Goal: Find specific page/section: Find specific page/section

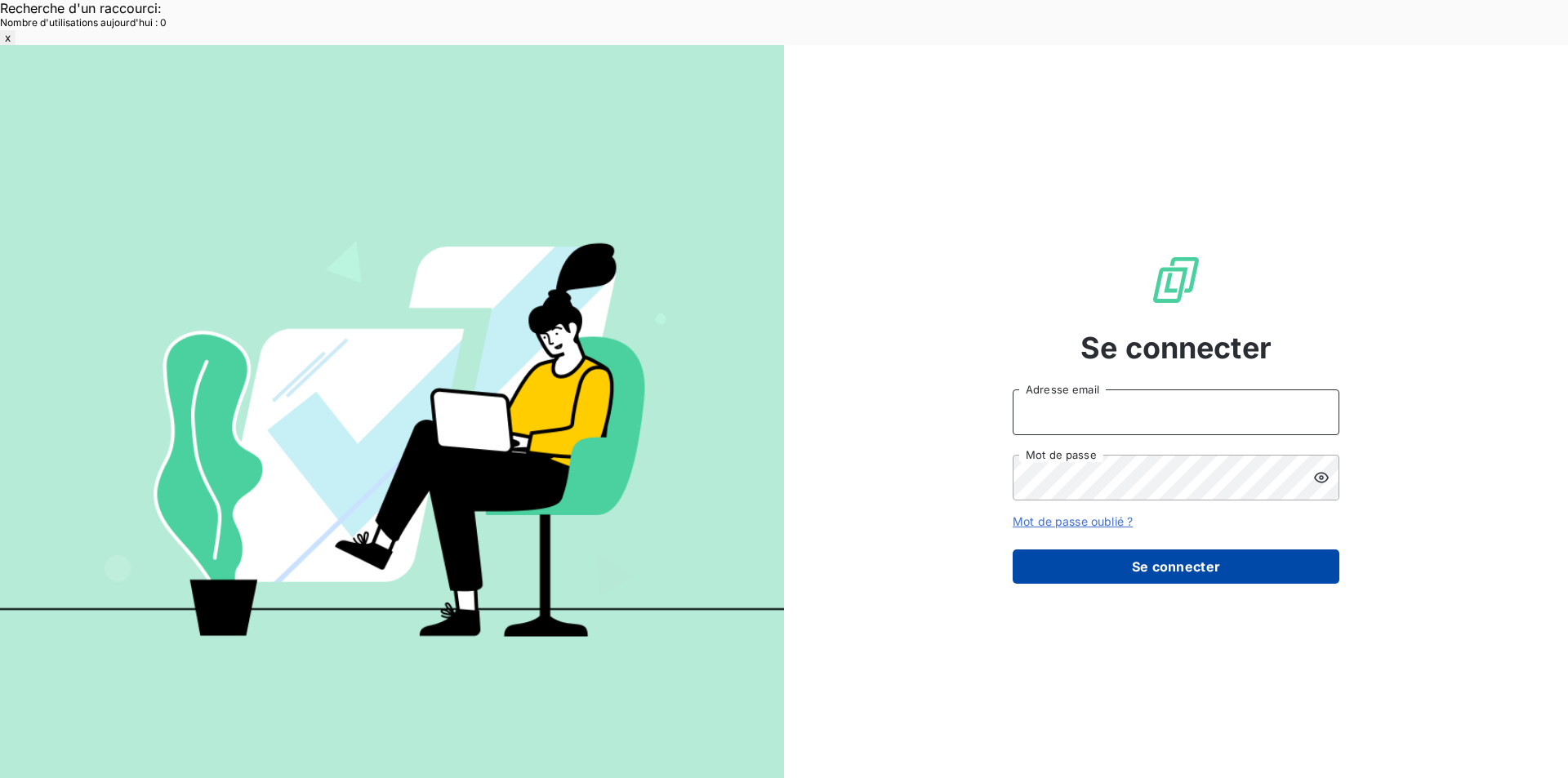
type input "met-france@recouvrement.met.com"
click at [1197, 550] on button "Se connecter" at bounding box center [1176, 566] width 326 height 34
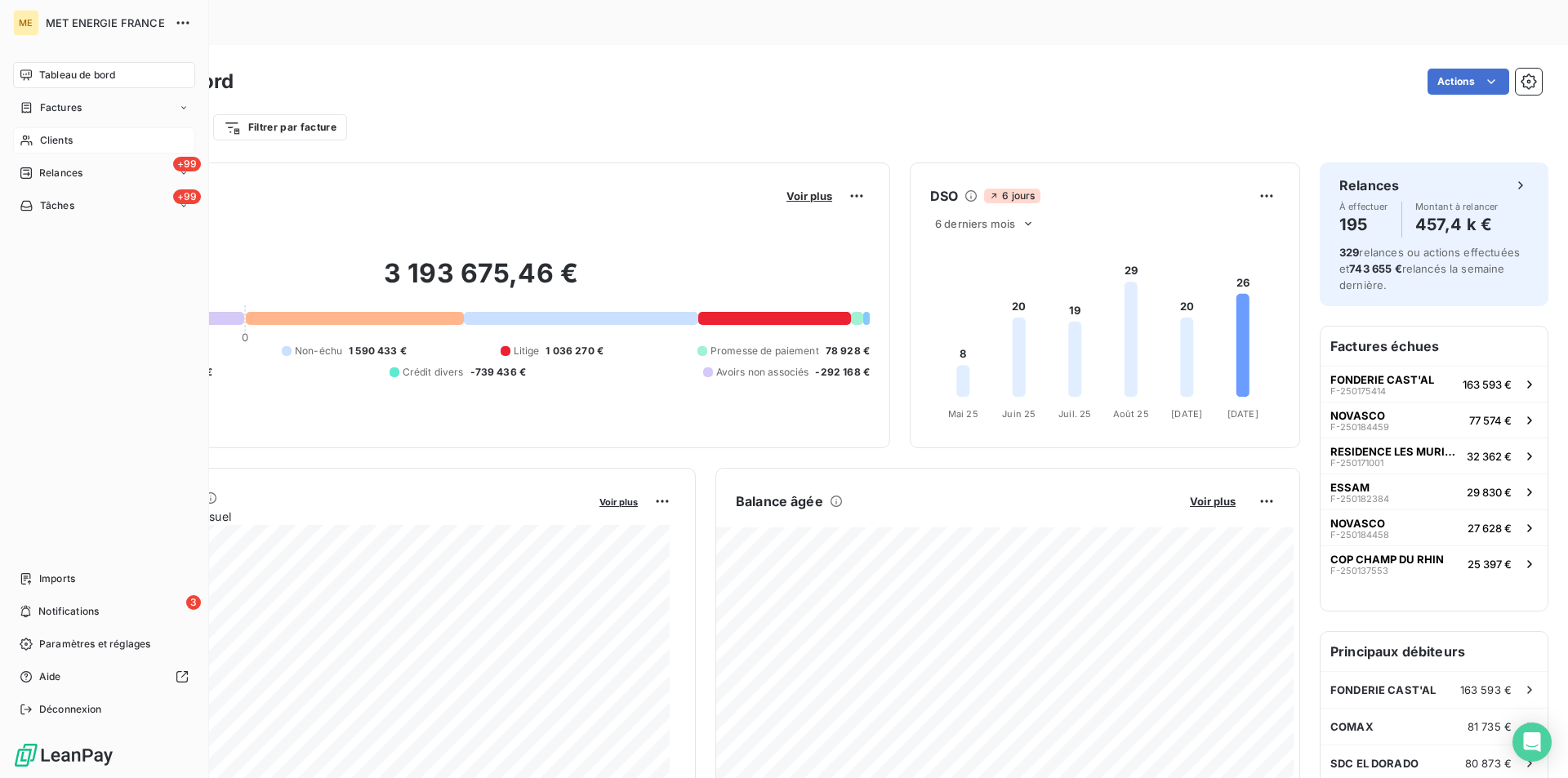
click at [37, 131] on div "Clients" at bounding box center [104, 140] width 182 height 27
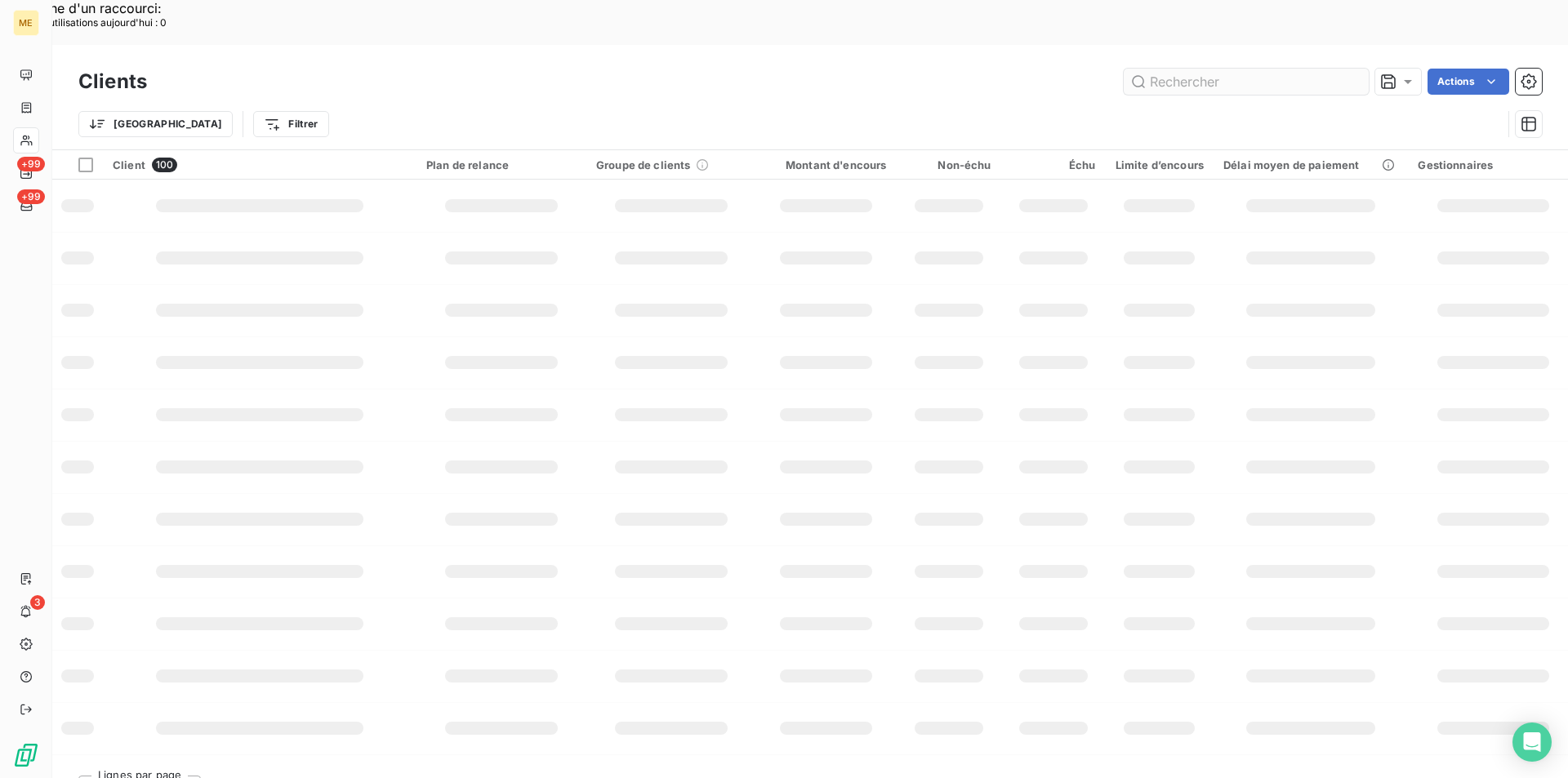
click at [1273, 69] on input "text" at bounding box center [1245, 82] width 245 height 27
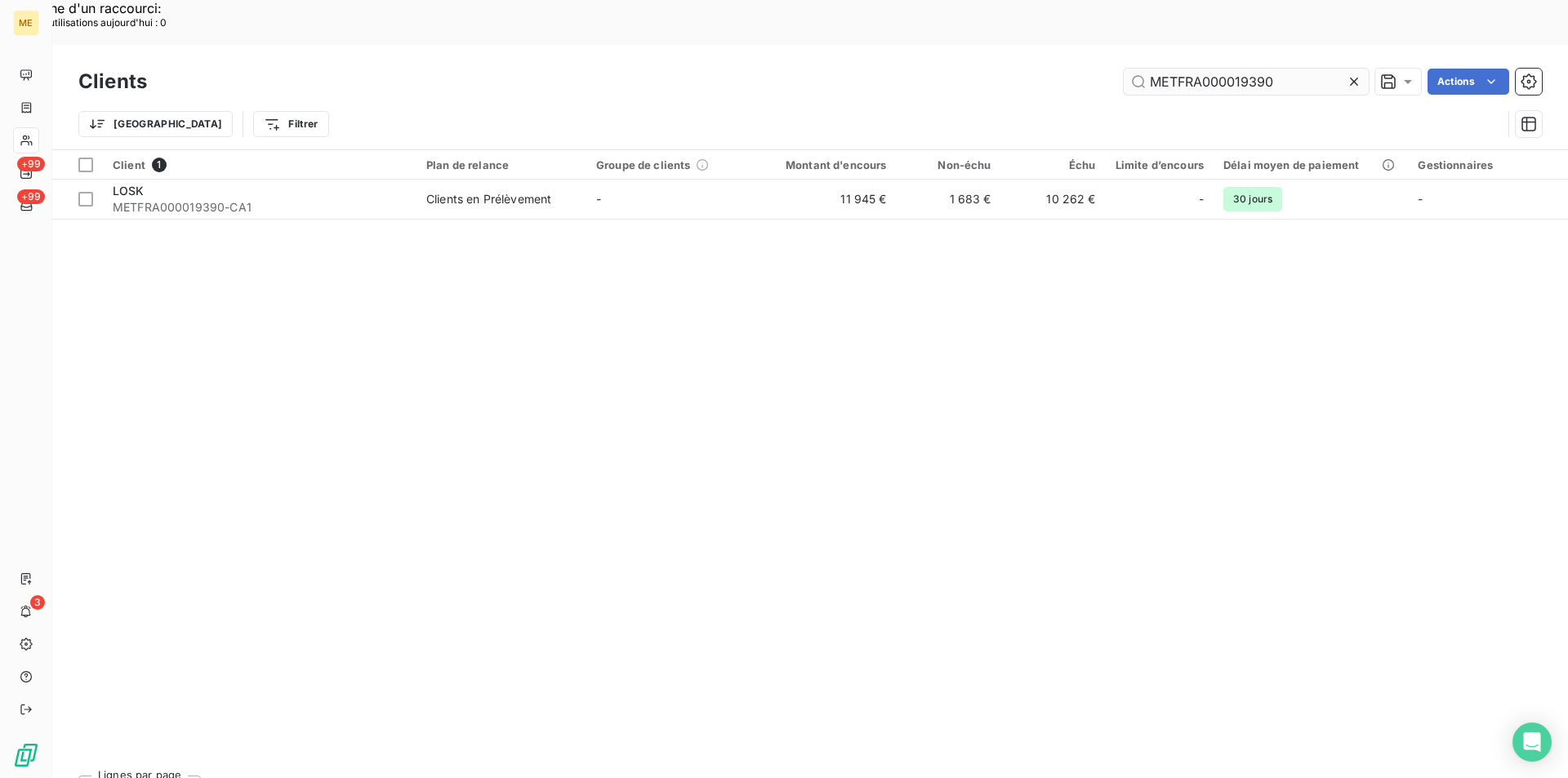
type input "METFRA000019390"
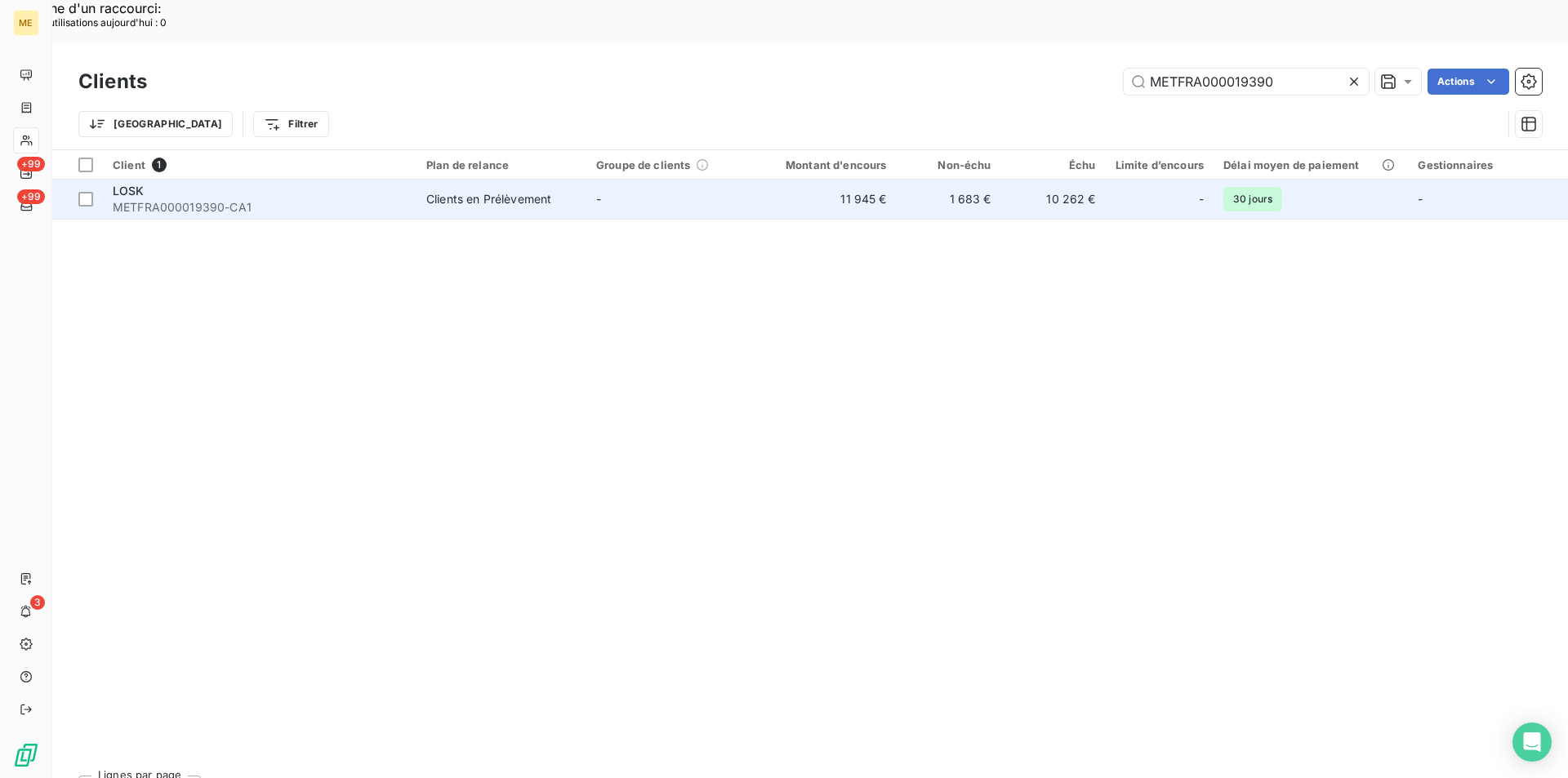
click at [276, 183] on div "LOSK" at bounding box center [259, 192] width 294 height 16
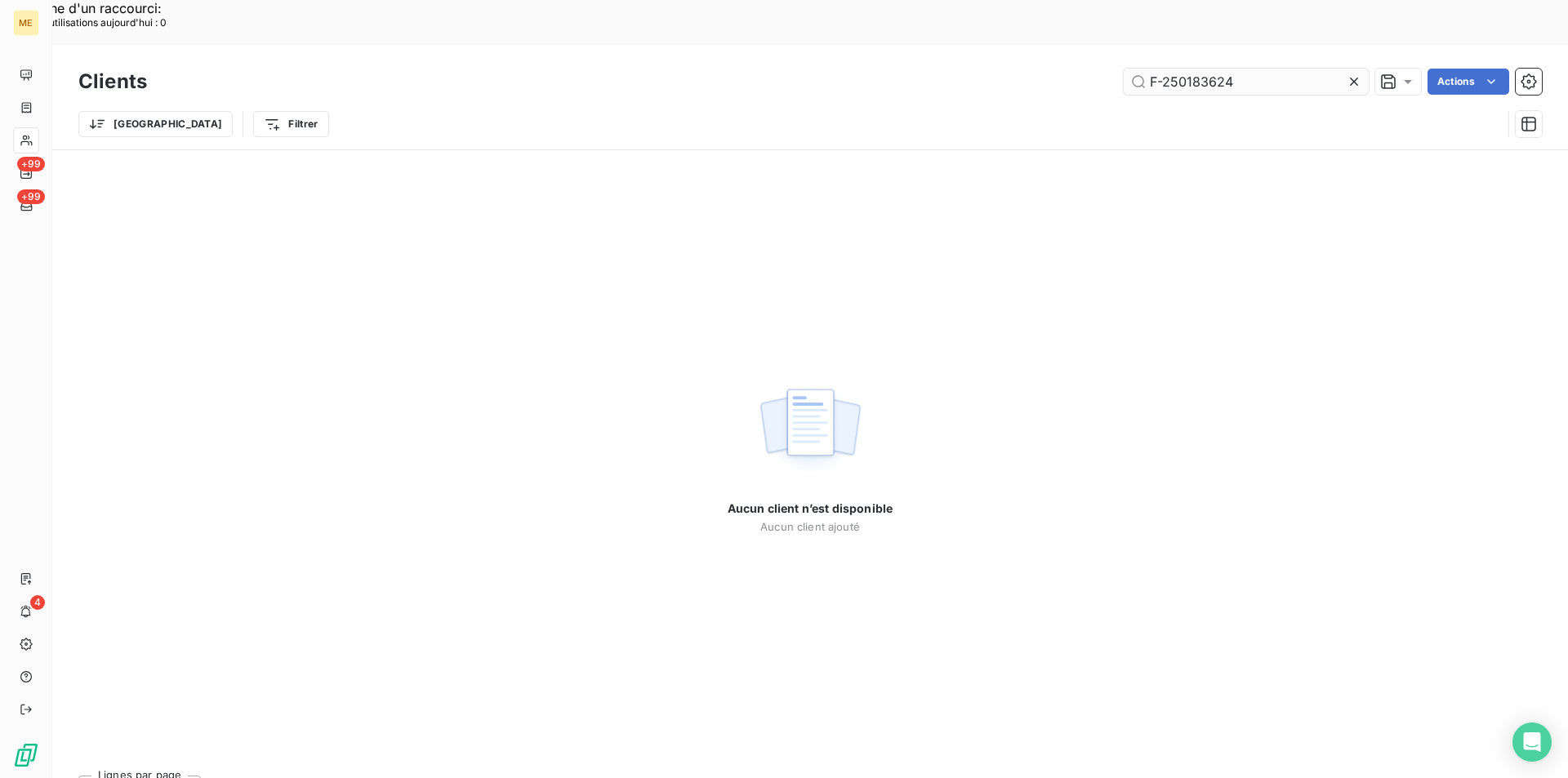
type input "F-250183624"
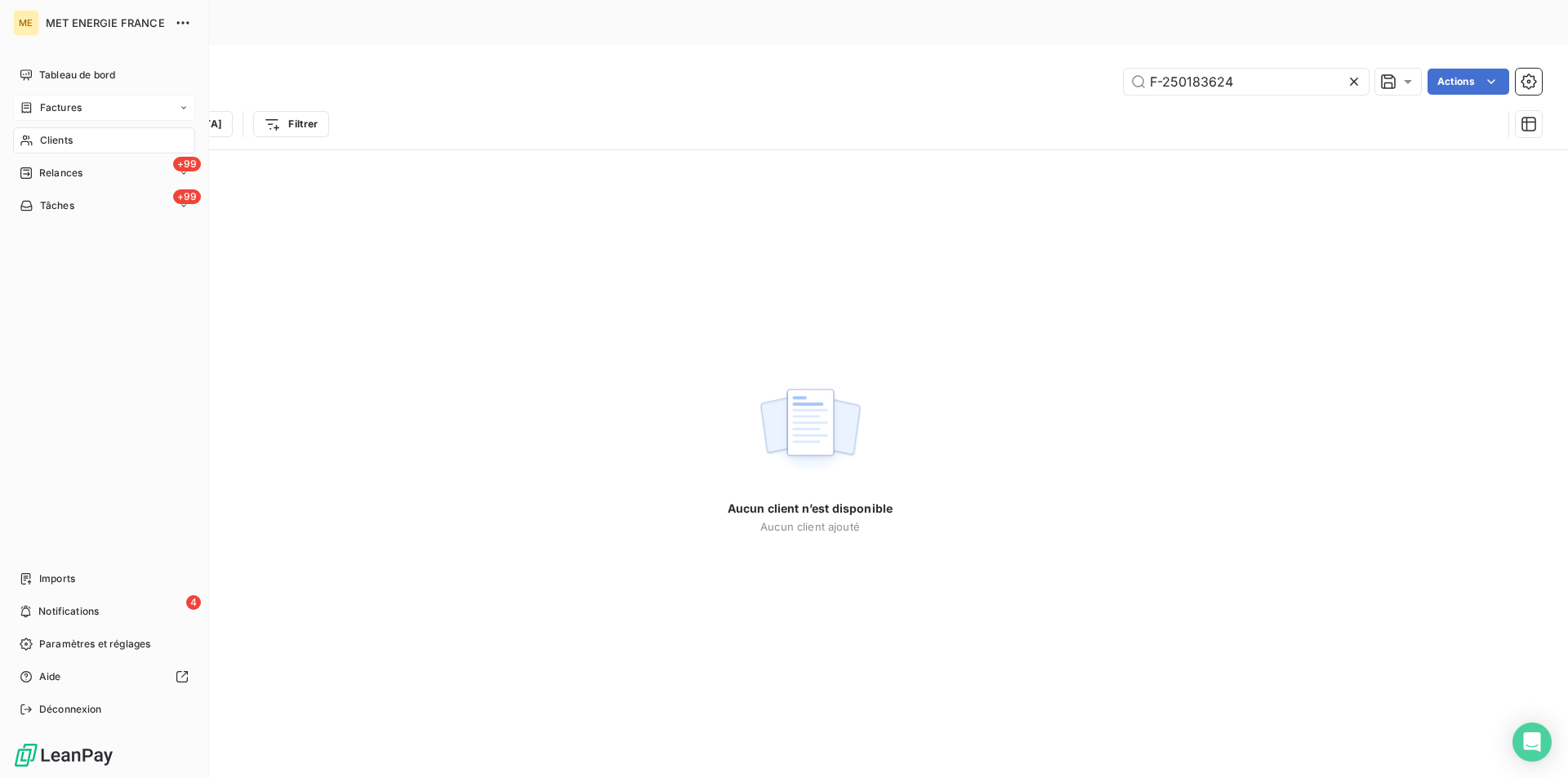
click at [55, 109] on span "Factures" at bounding box center [60, 108] width 41 height 15
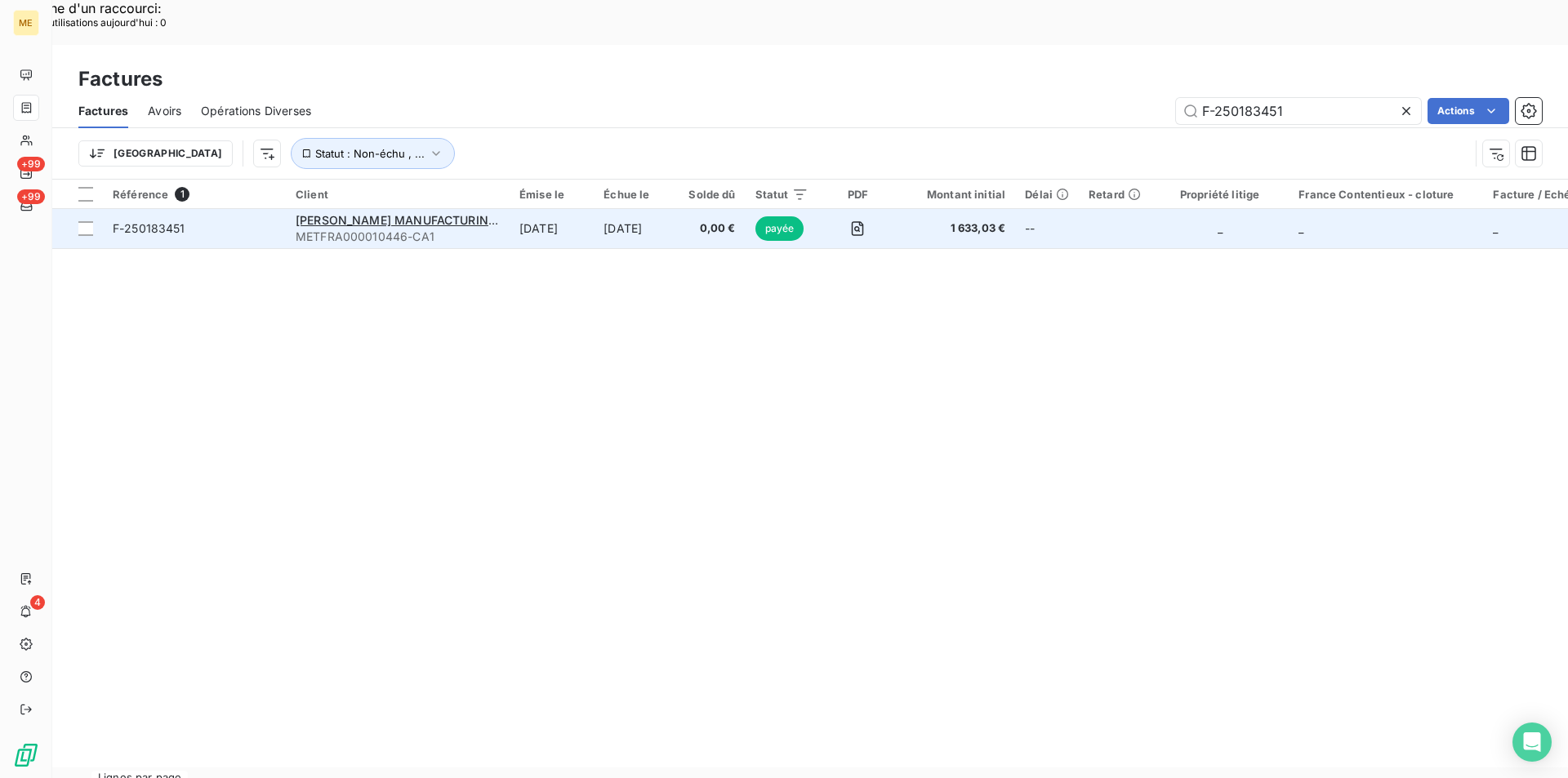
click at [212, 221] on span "F-250183451" at bounding box center [194, 229] width 163 height 16
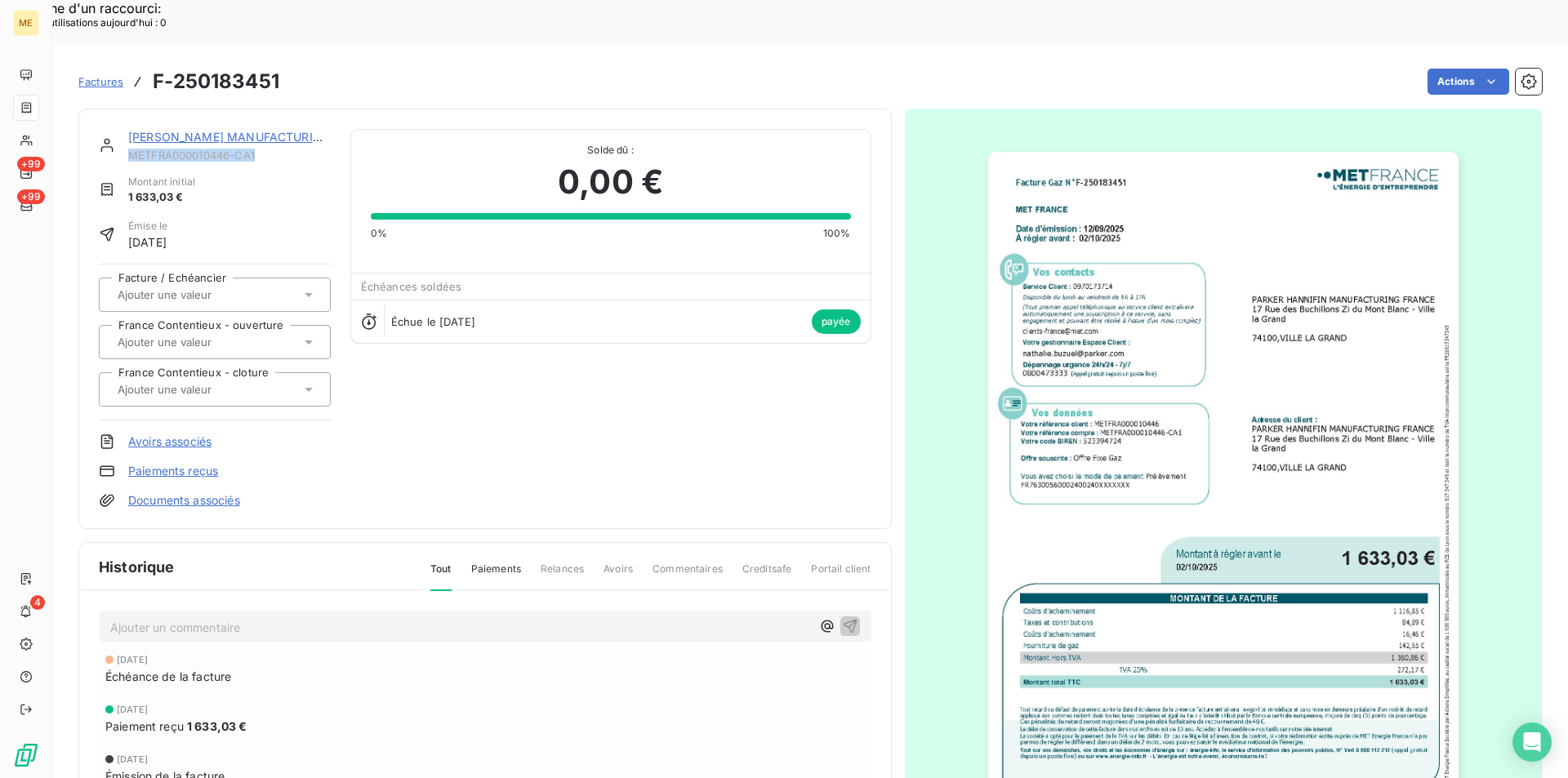
drag, startPoint x: 228, startPoint y: 109, endPoint x: 128, endPoint y: 109, distance: 100.0
click at [128, 148] on span "METFRA000010446-CA1" at bounding box center [229, 155] width 203 height 13
copy span "METFRA000010446-CA1"
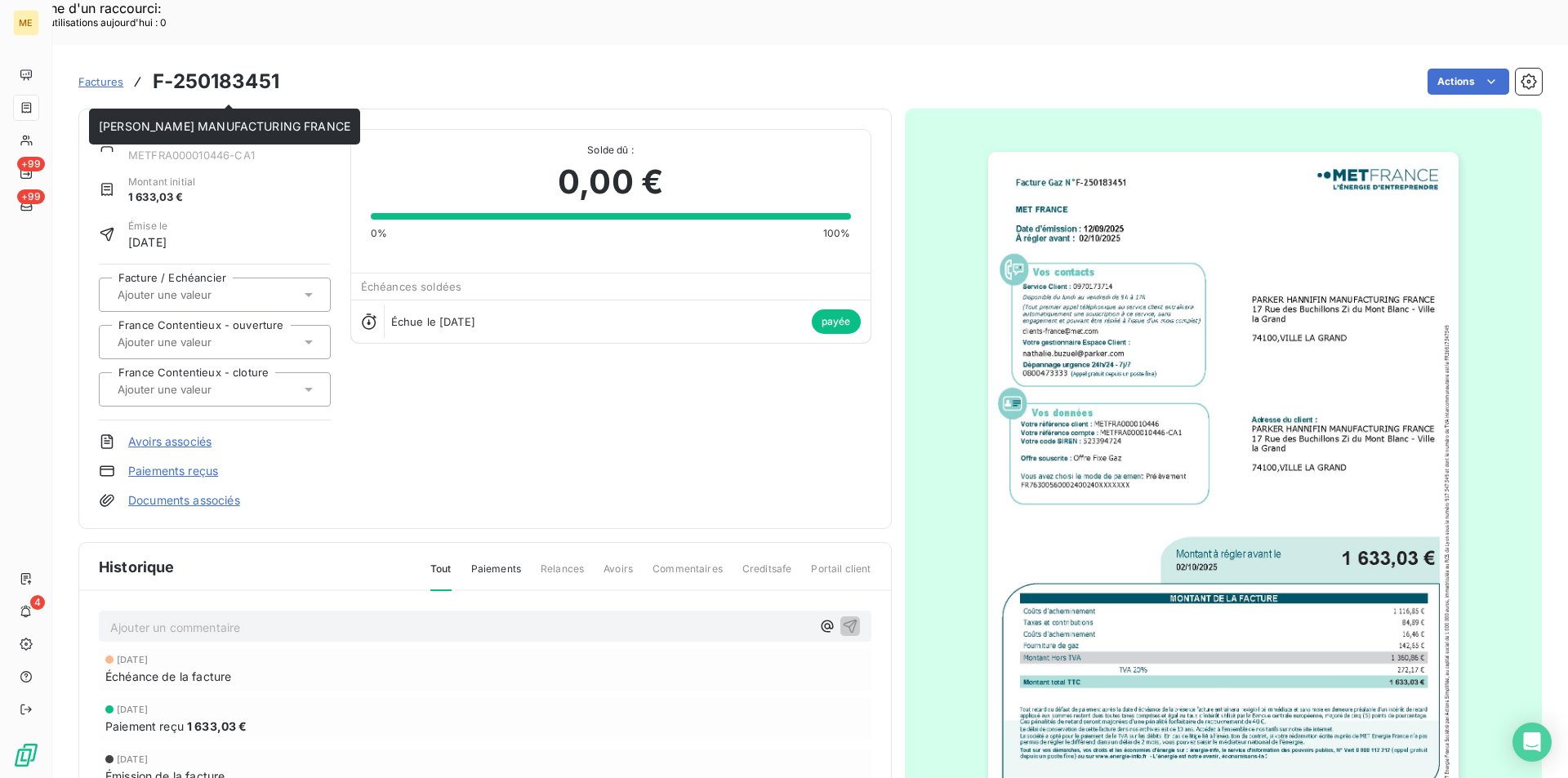
click at [257, 130] on link "[PERSON_NAME] MANUFACTURING FRANCE" at bounding box center [254, 137] width 251 height 14
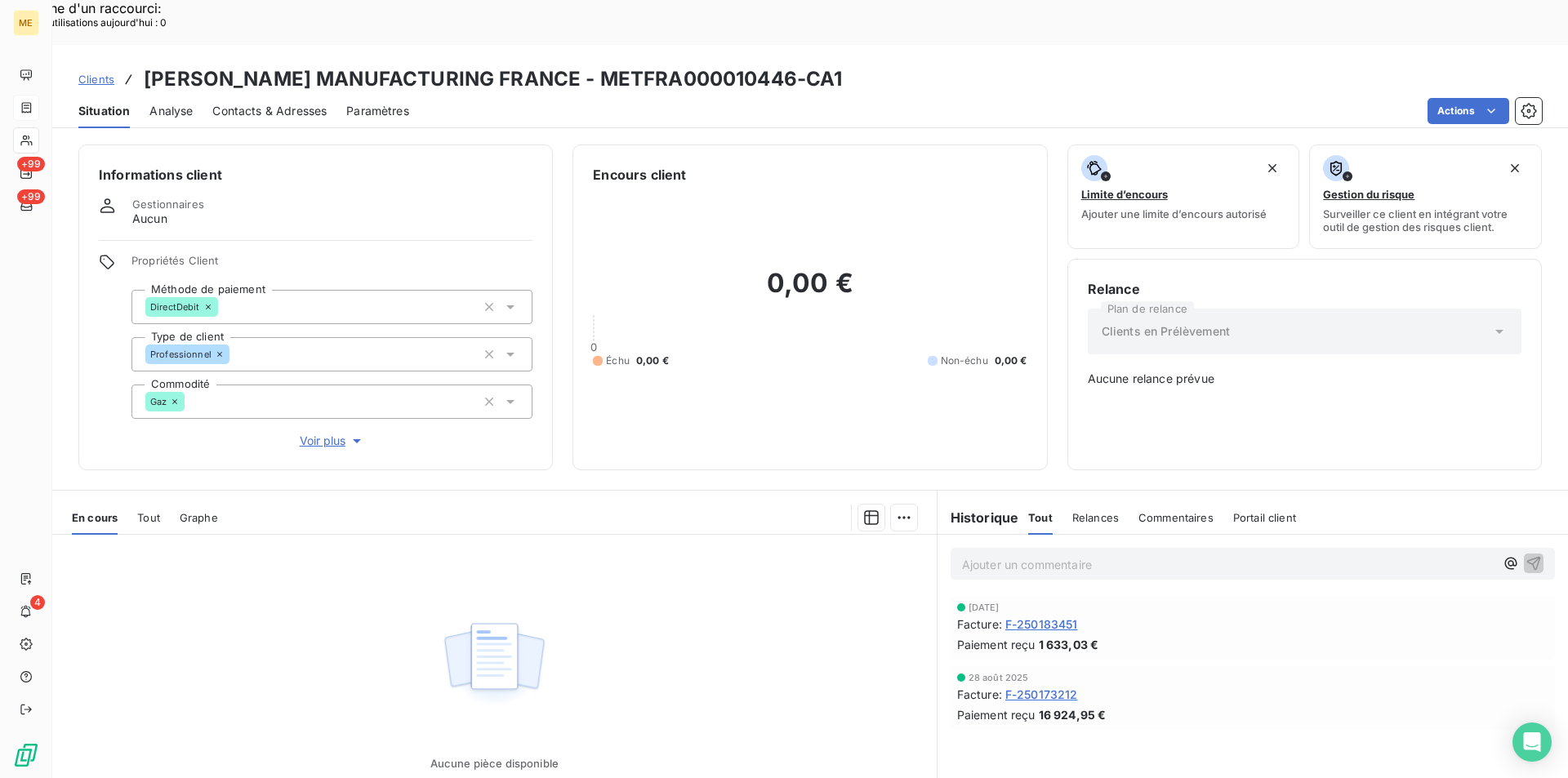
click at [158, 511] on span "Tout" at bounding box center [148, 518] width 23 height 13
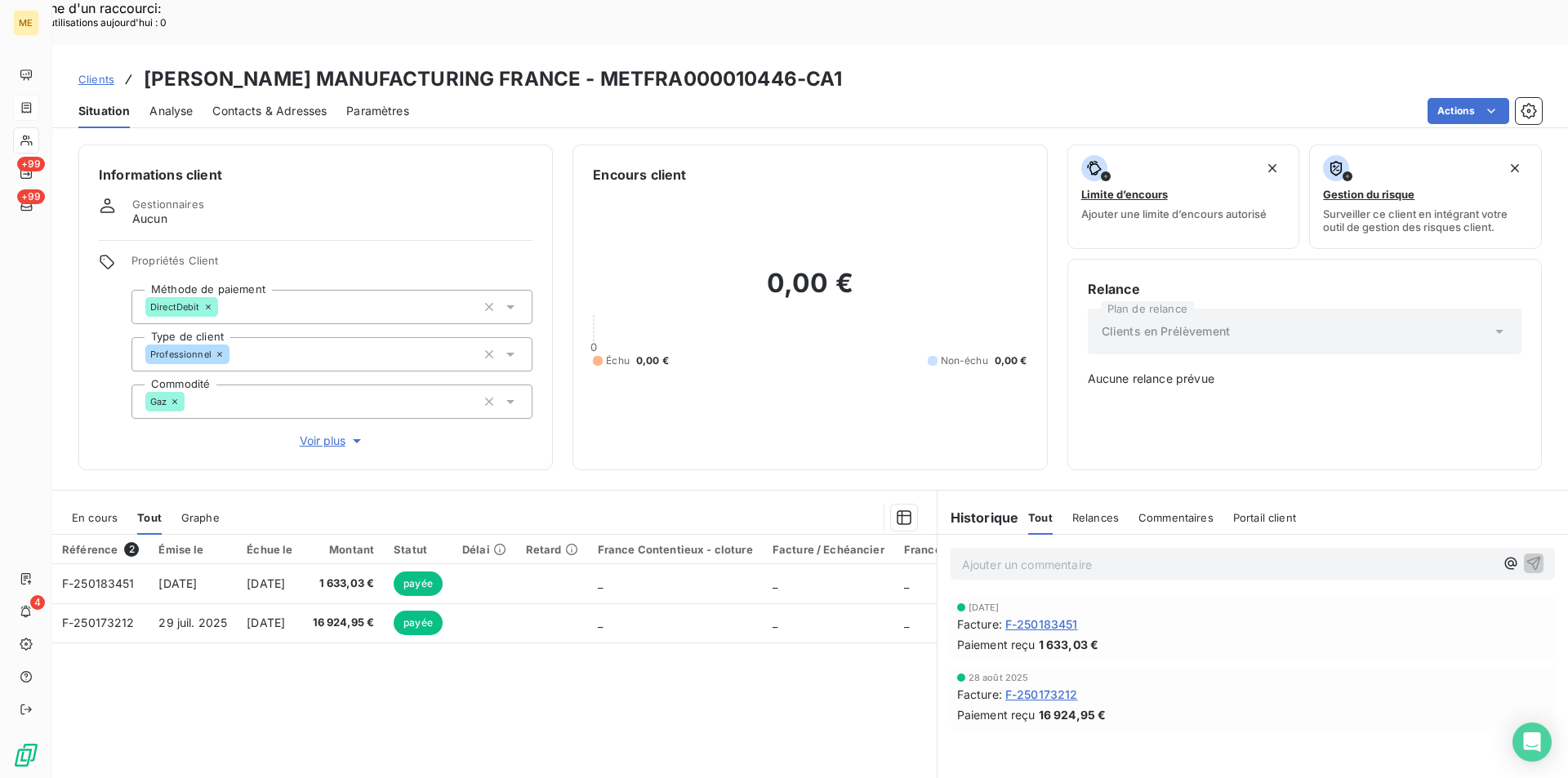
click at [1071, 616] on span "F-250183451" at bounding box center [1041, 624] width 72 height 17
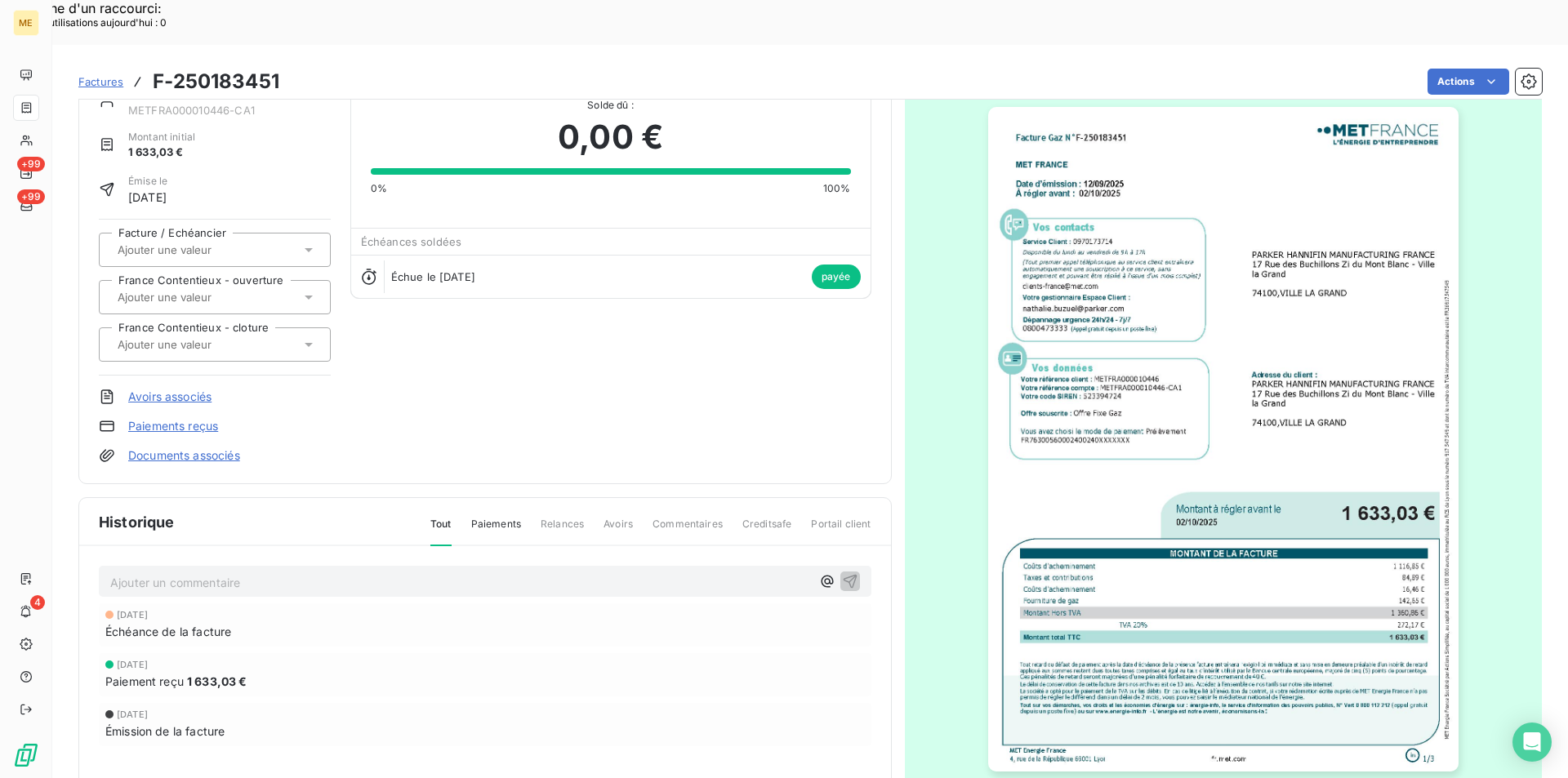
scroll to position [126, 0]
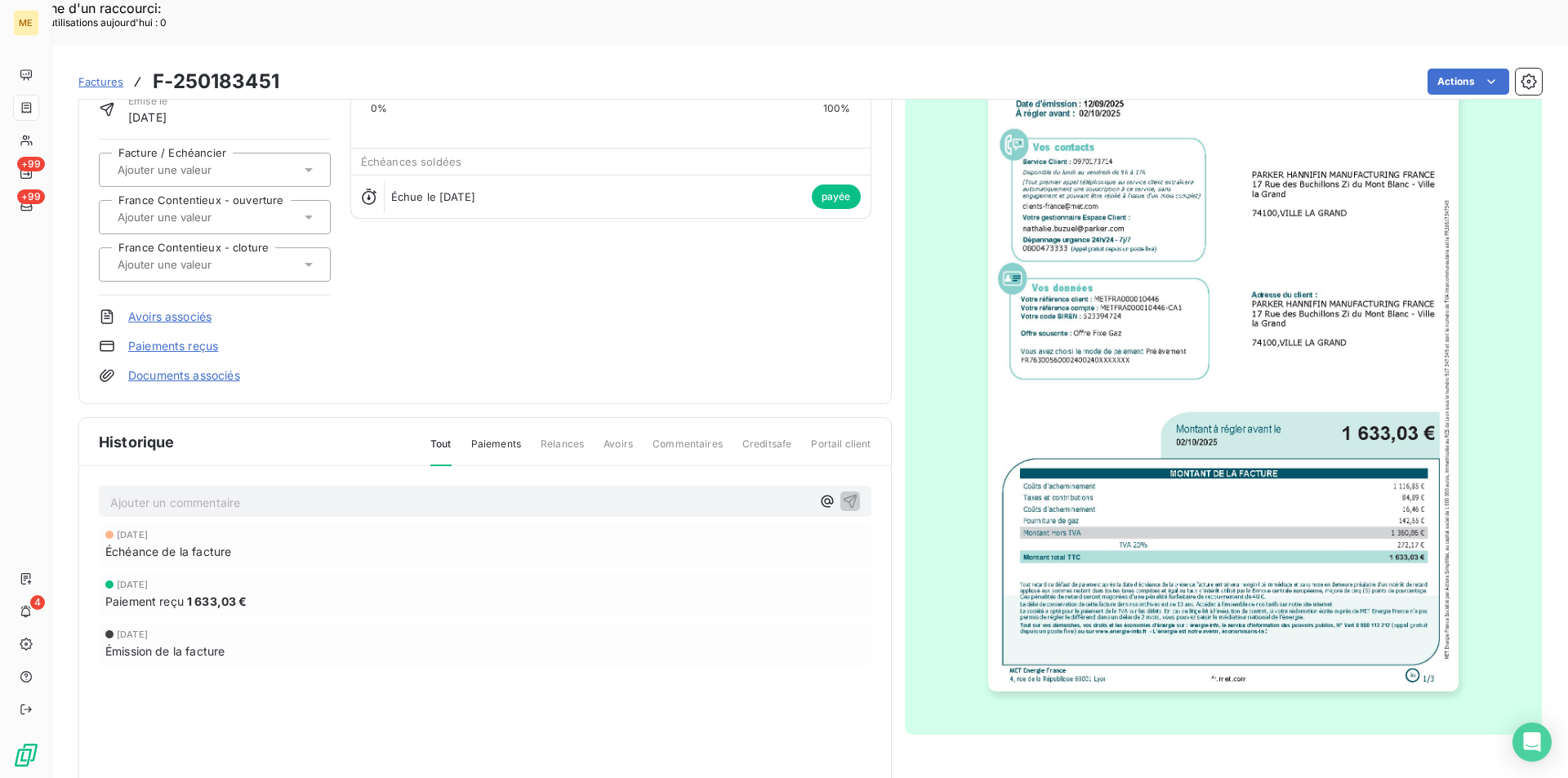
click at [1182, 454] on img "button" at bounding box center [1223, 358] width 470 height 664
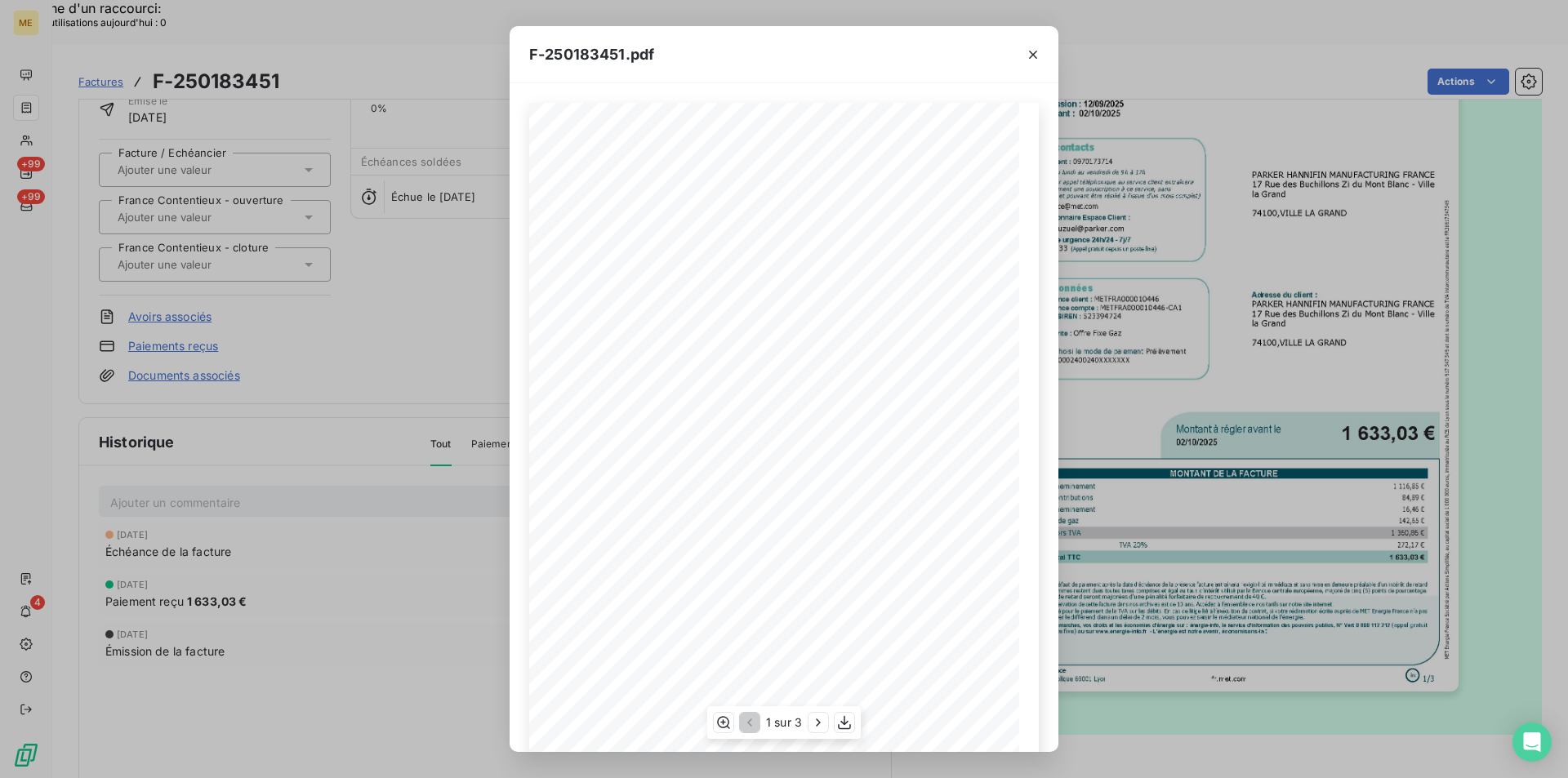
scroll to position [84, 0]
click at [844, 725] on icon "button" at bounding box center [845, 723] width 16 height 16
